Goal: Task Accomplishment & Management: Use online tool/utility

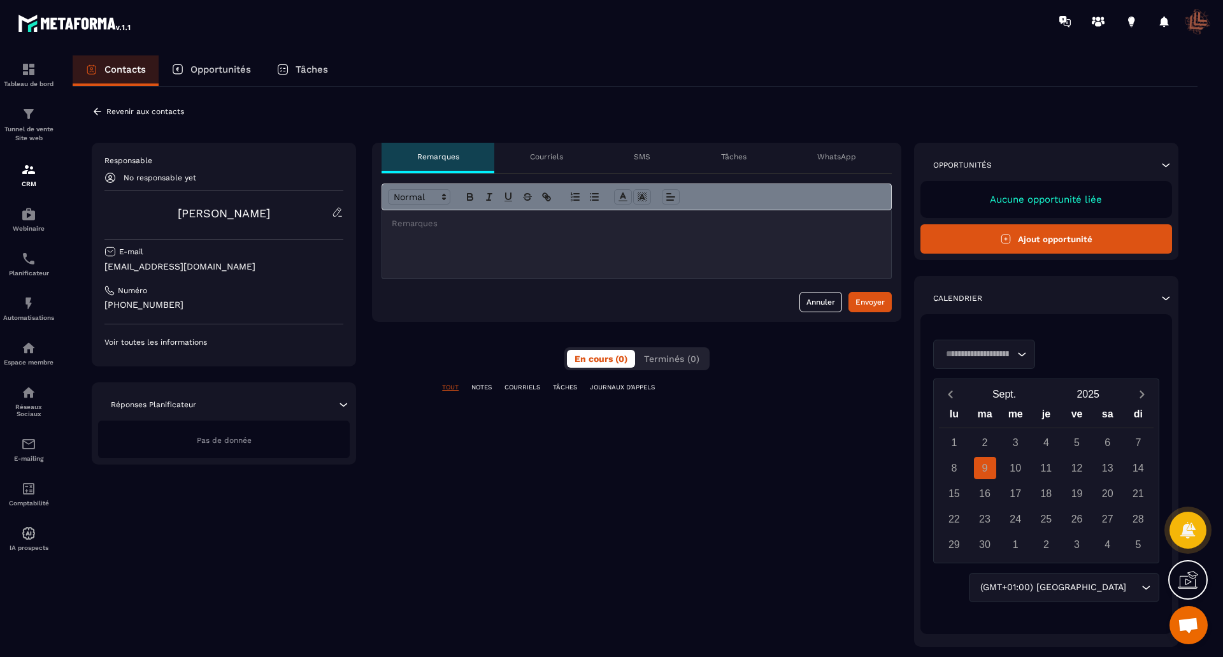
click at [859, 579] on div "**********" at bounding box center [636, 395] width 529 height 504
click at [1065, 460] on div "12" at bounding box center [1076, 468] width 31 height 22
click at [1023, 352] on icon "Search for option" at bounding box center [1021, 354] width 13 height 13
click at [1002, 377] on span "Veuillez rechercher" at bounding box center [984, 378] width 85 height 10
click at [819, 365] on div "**********" at bounding box center [636, 395] width 529 height 504
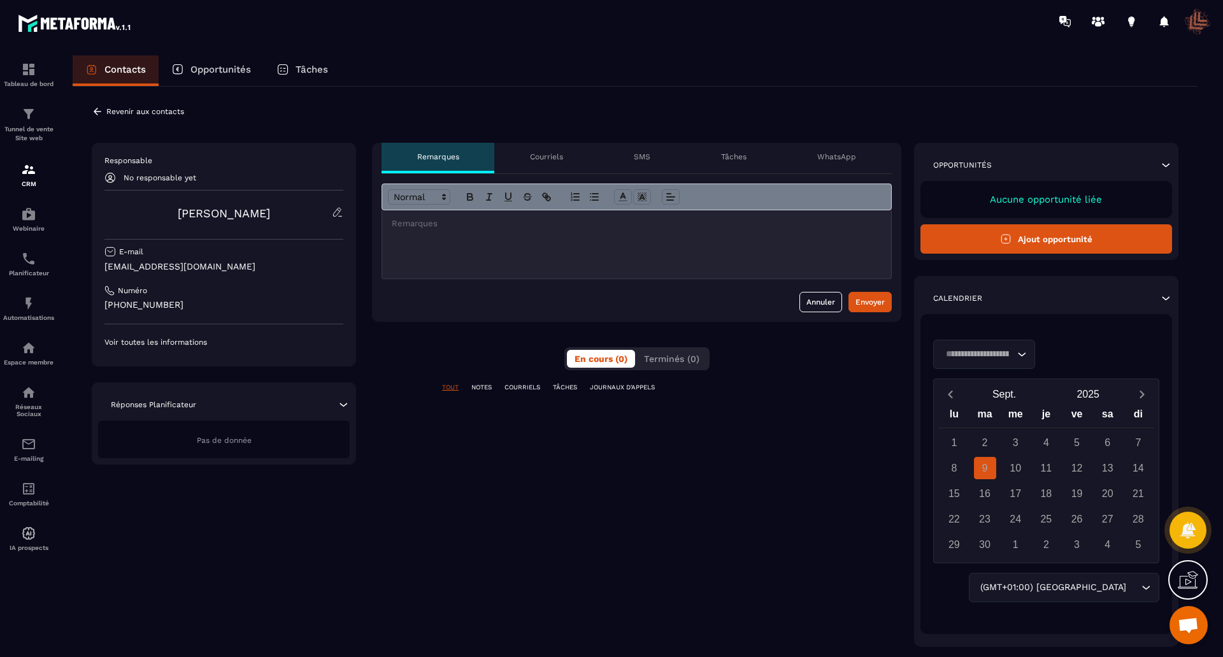
click at [736, 155] on p "Tâches" at bounding box center [733, 157] width 25 height 10
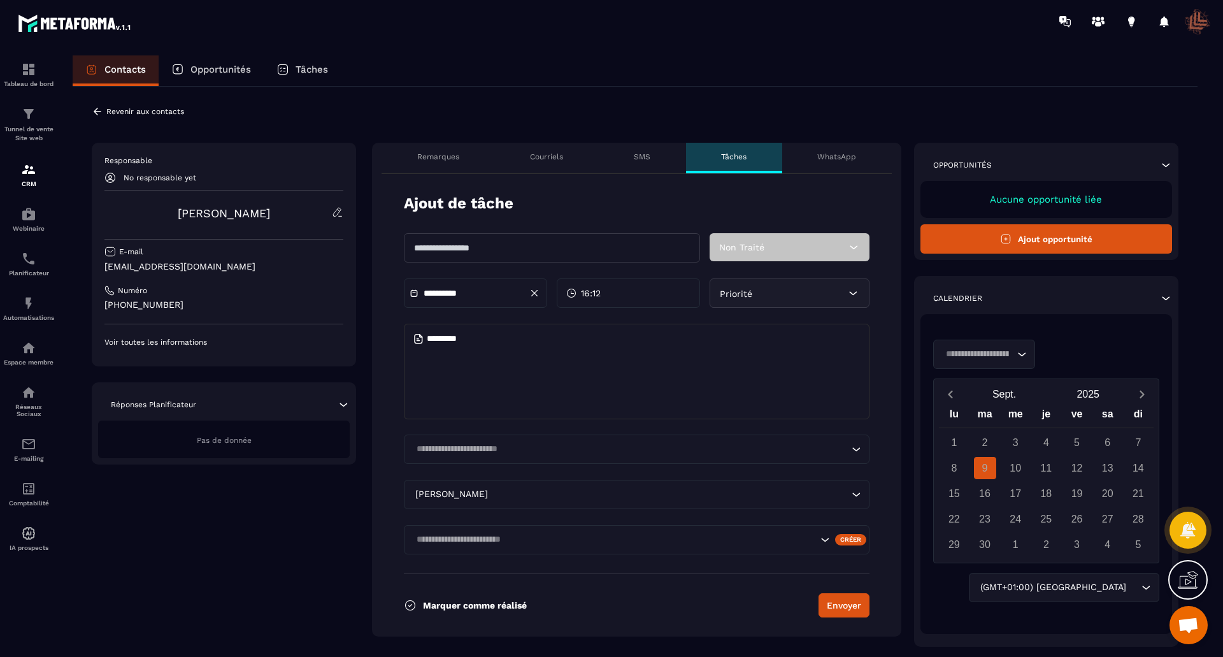
click at [768, 245] on div "Non Traité" at bounding box center [788, 247] width 159 height 28
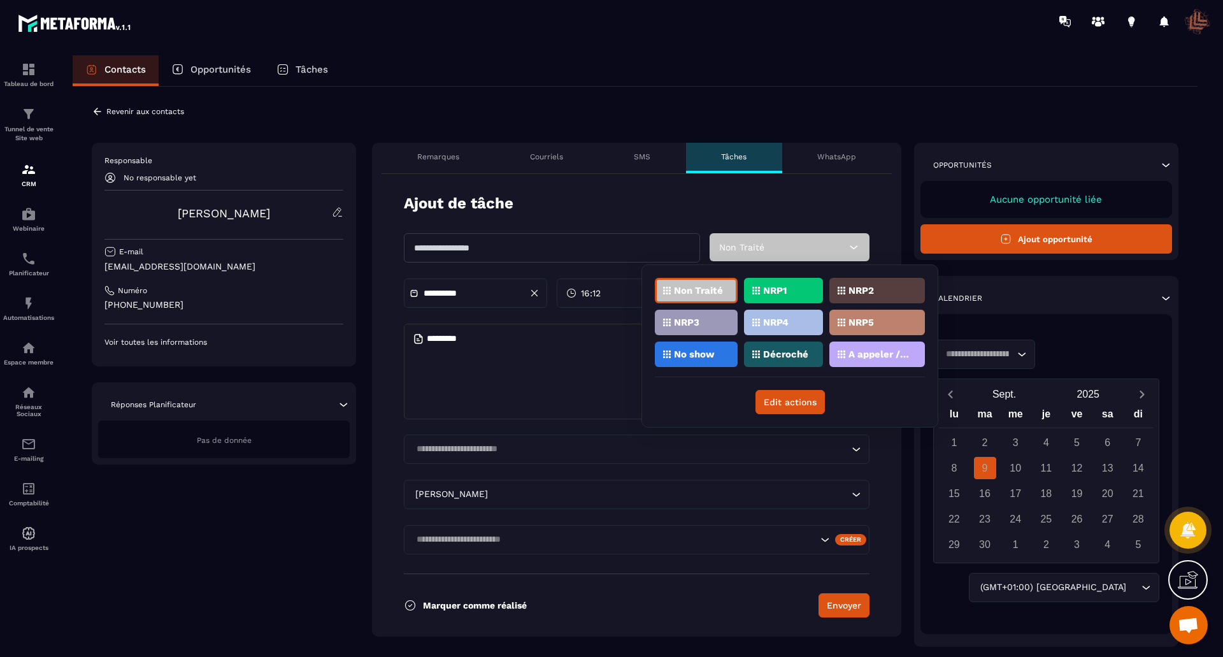
click at [662, 208] on div "Ajout de tâche" at bounding box center [637, 203] width 466 height 21
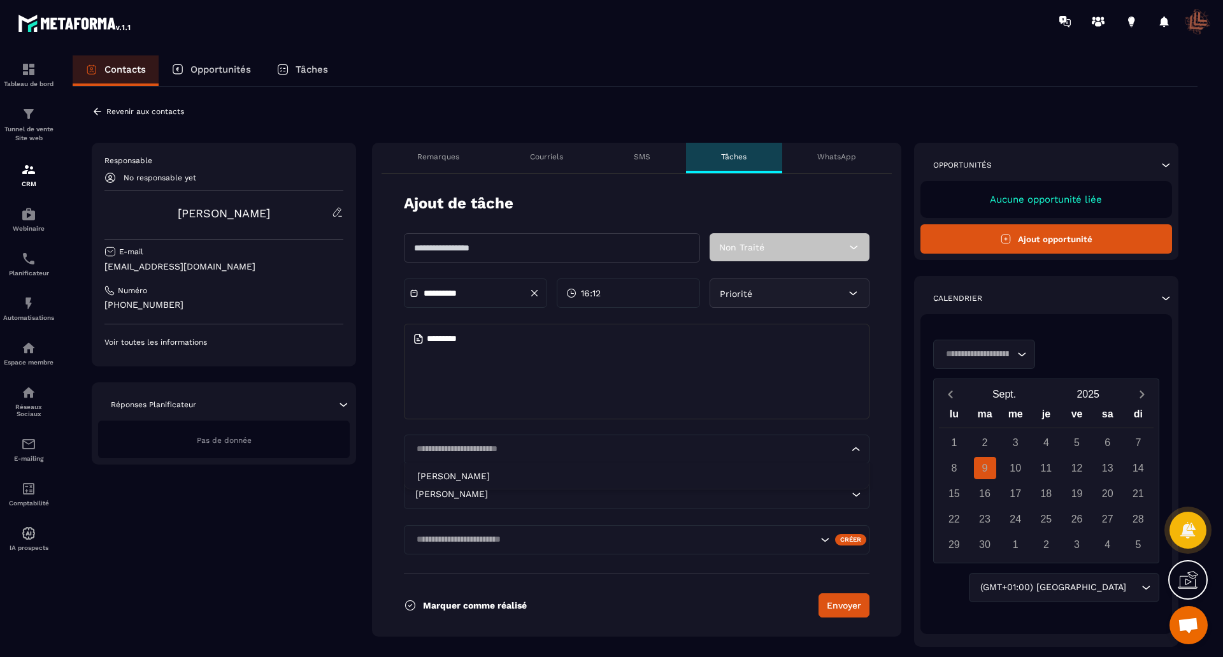
click at [857, 452] on icon "Search for option" at bounding box center [856, 449] width 13 height 13
click at [816, 533] on div "Search for option" at bounding box center [637, 539] width 466 height 29
click at [816, 533] on input "Search for option" at bounding box center [614, 539] width 405 height 14
click at [822, 538] on icon "Search for option" at bounding box center [824, 539] width 13 height 13
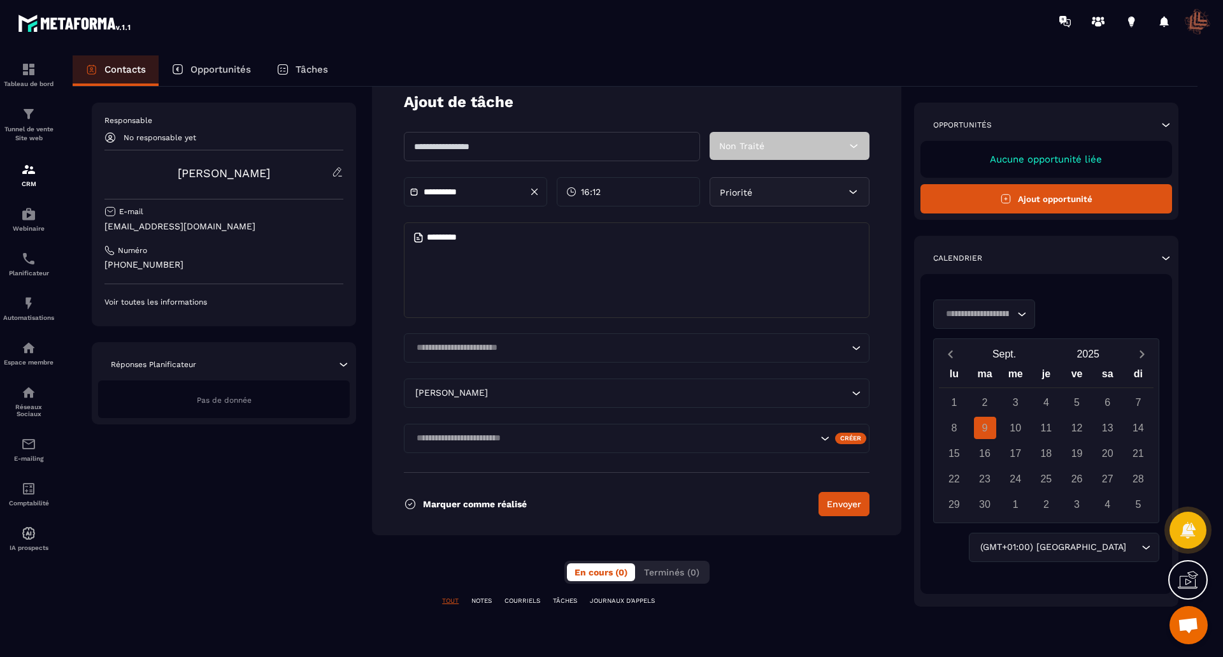
scroll to position [106, 0]
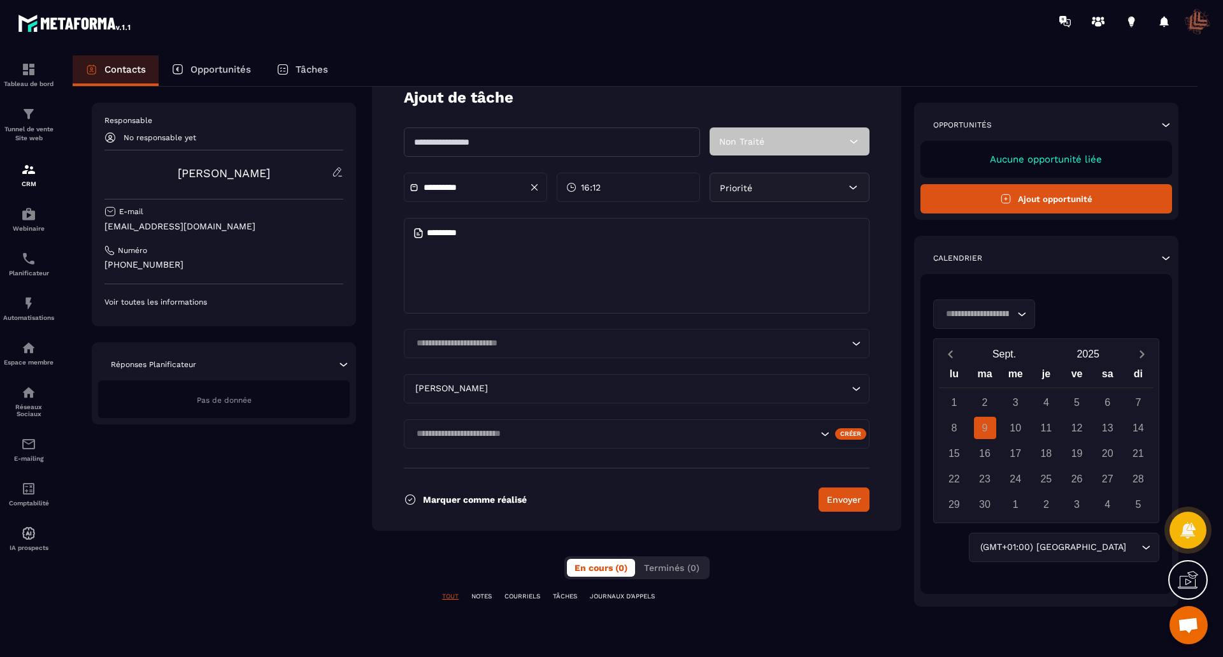
click at [483, 595] on p "NOTES" at bounding box center [481, 596] width 20 height 9
click at [534, 594] on p "COURRIELS" at bounding box center [522, 596] width 36 height 9
click at [217, 70] on p "Opportunités" at bounding box center [220, 69] width 61 height 11
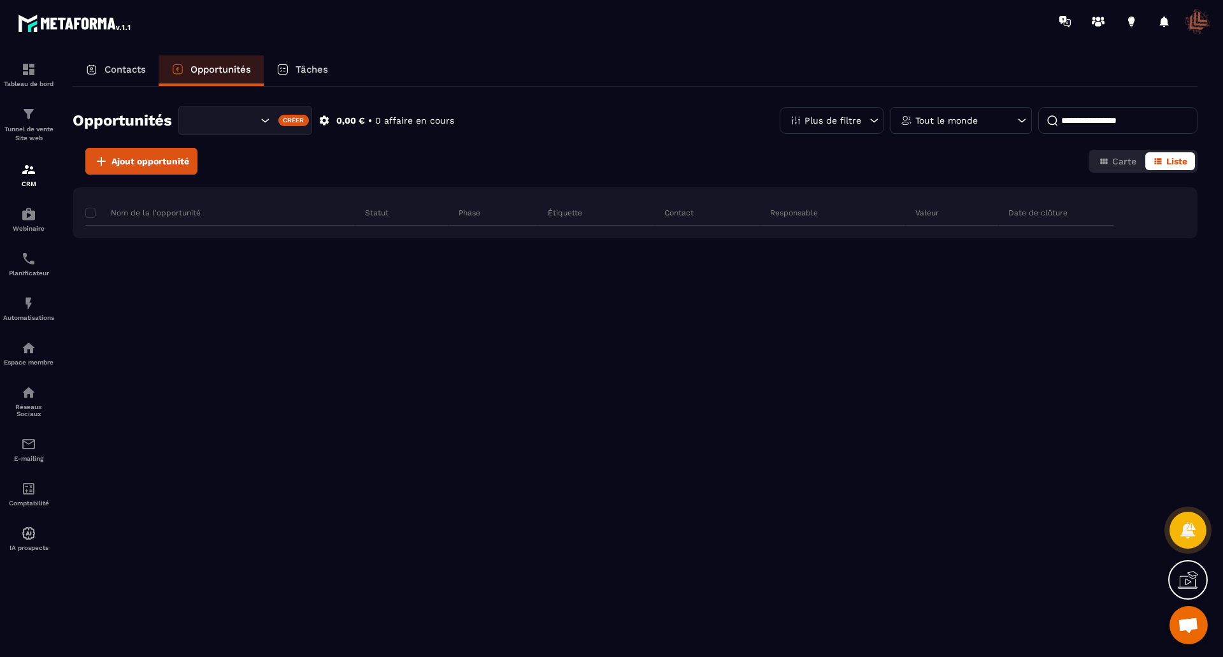
click at [312, 71] on p "Tâches" at bounding box center [312, 69] width 32 height 11
